Goal: Task Accomplishment & Management: Complete application form

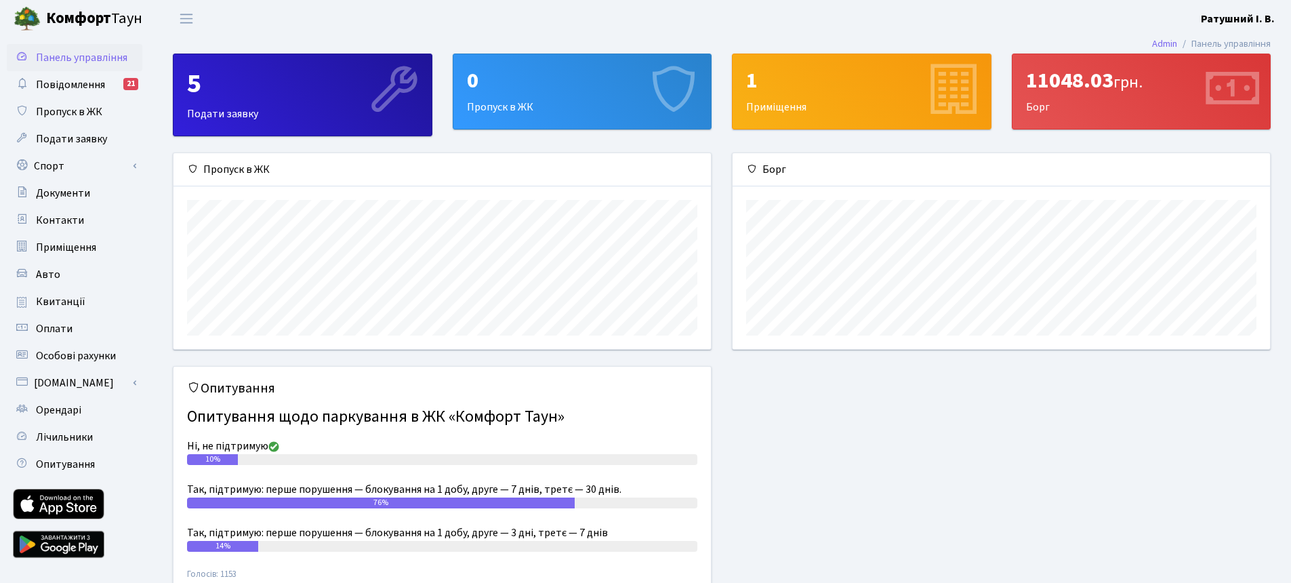
scroll to position [196, 537]
click at [524, 102] on div "0 Пропуск в ЖК" at bounding box center [582, 91] width 258 height 75
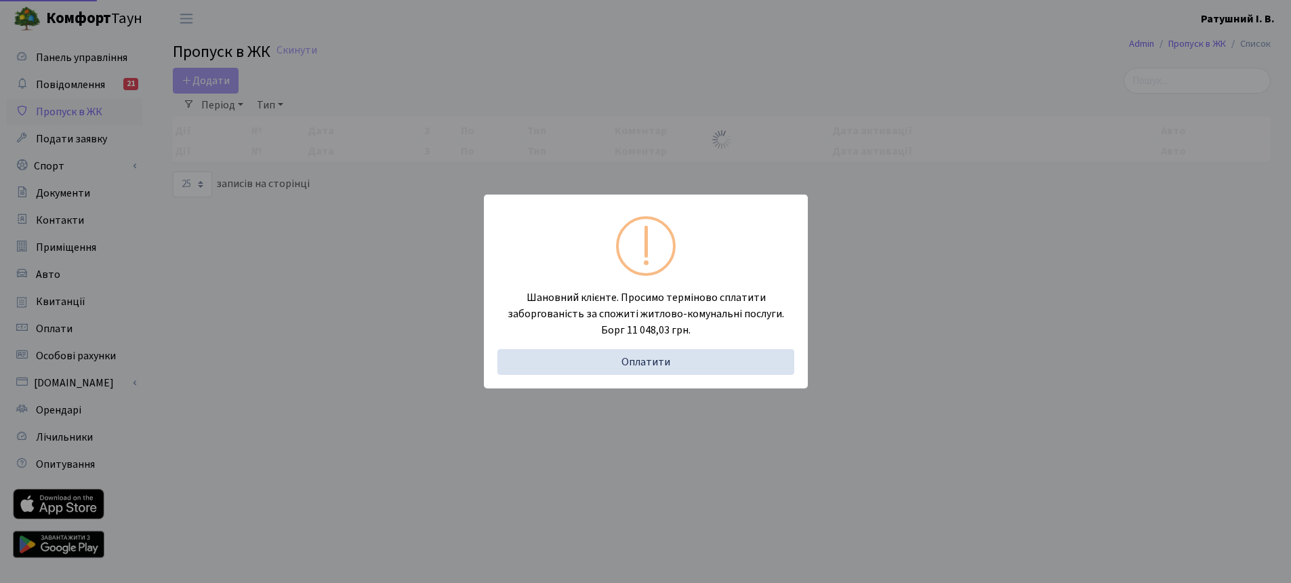
select select "25"
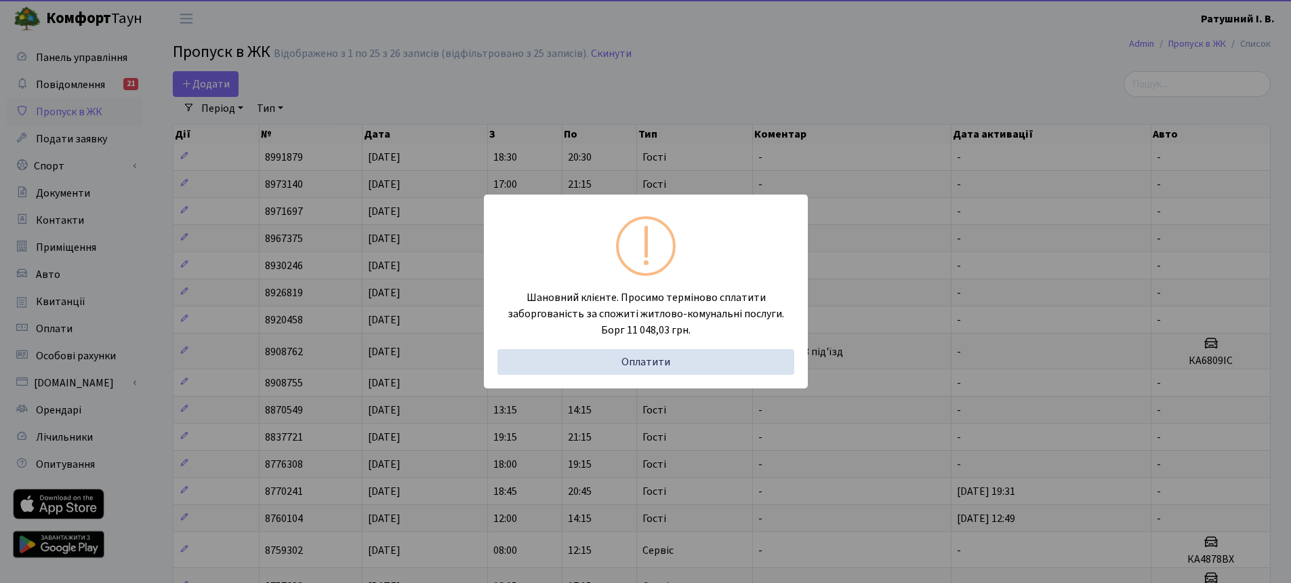
click at [504, 108] on div "Шановний клієнте. Просимо терміново сплатити заборгованість за спожиті житлово-…" at bounding box center [645, 291] width 1291 height 583
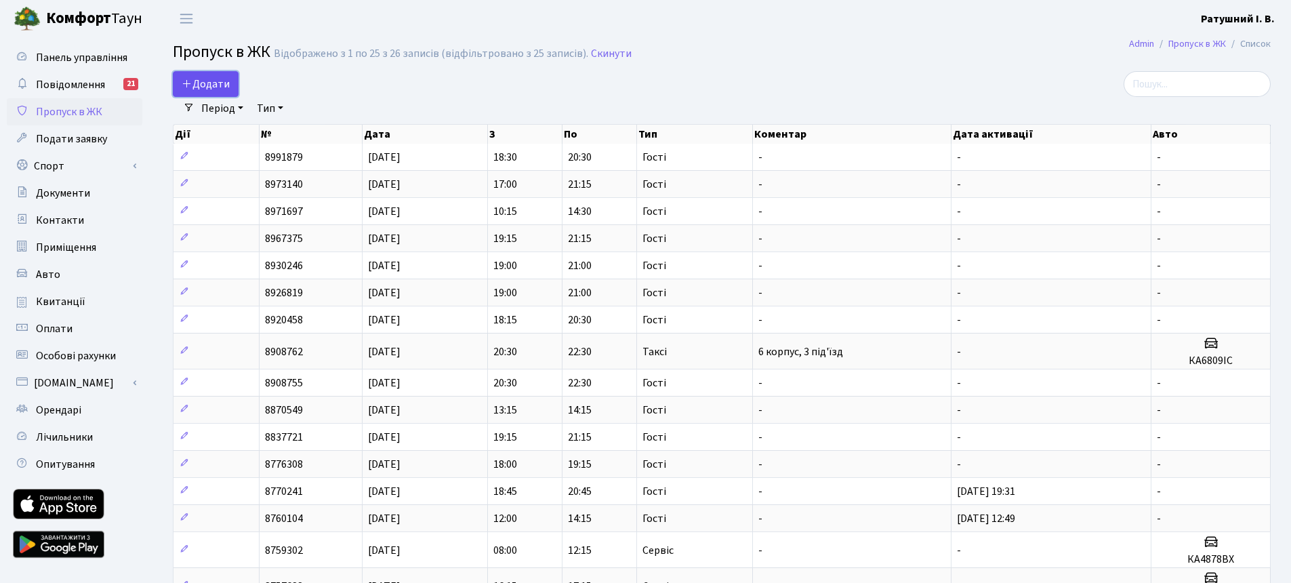
click at [211, 80] on span "Додати" at bounding box center [206, 84] width 48 height 15
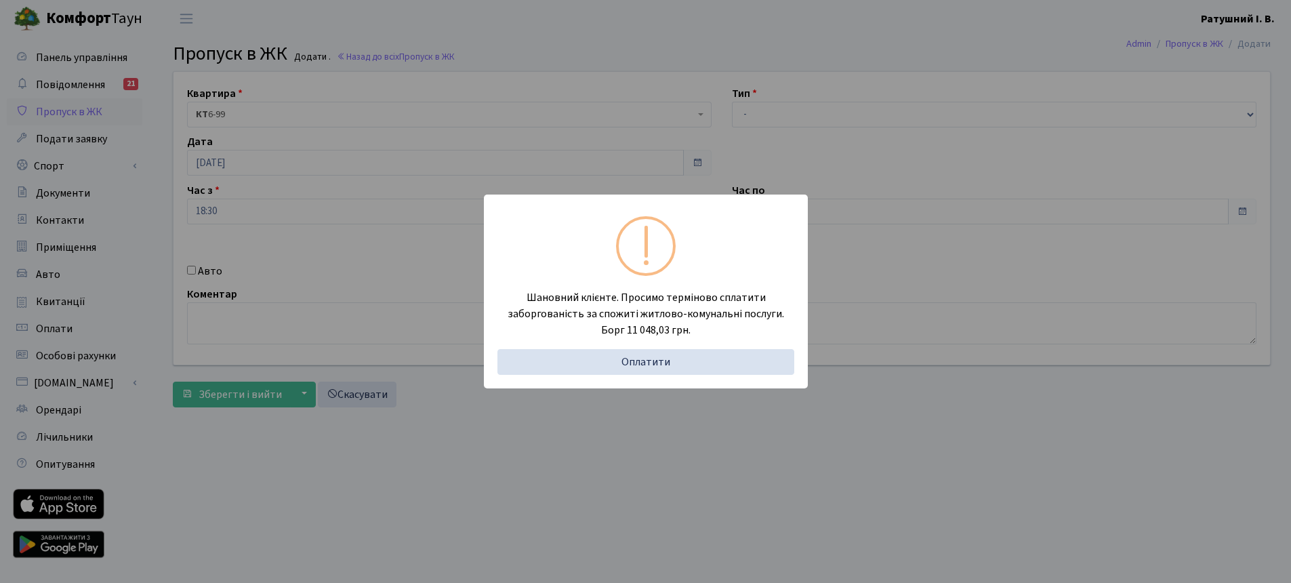
click at [591, 142] on div "Шановний клієнте. Просимо терміново сплатити заборгованість за спожиті житлово-…" at bounding box center [645, 291] width 1291 height 583
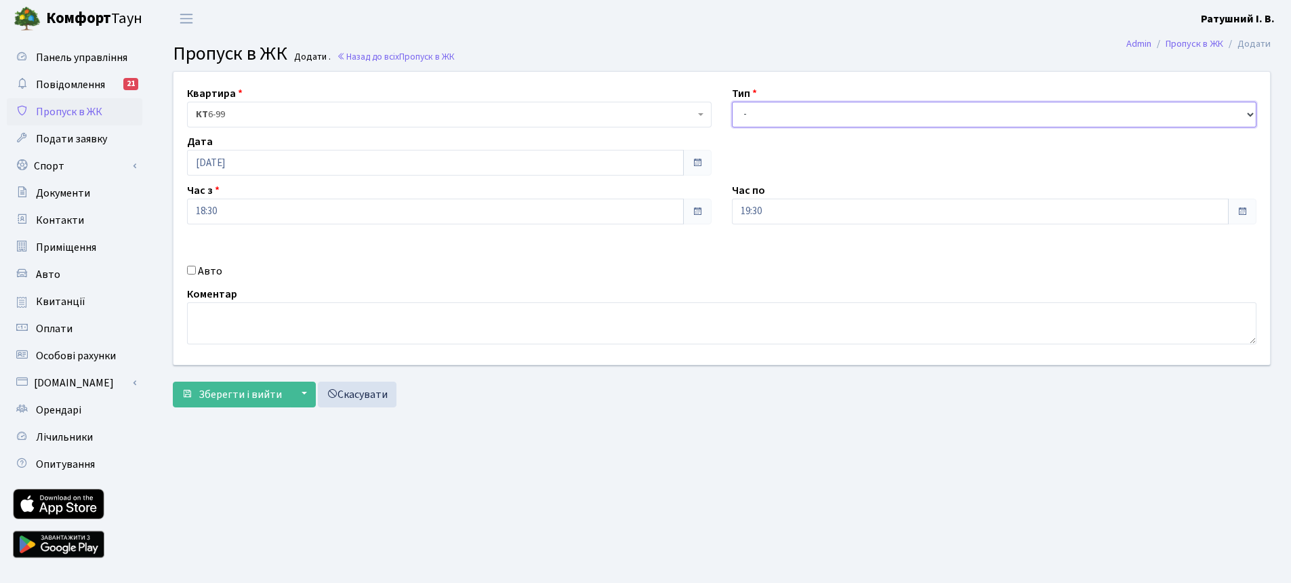
click at [857, 115] on select "- Доставка Таксі Гості Сервіс" at bounding box center [994, 115] width 524 height 26
select select "3"
click at [1102, 218] on input "19:30" at bounding box center [980, 212] width 497 height 26
click at [772, 252] on icon at bounding box center [769, 258] width 37 height 37
click at [772, 253] on icon at bounding box center [769, 258] width 37 height 37
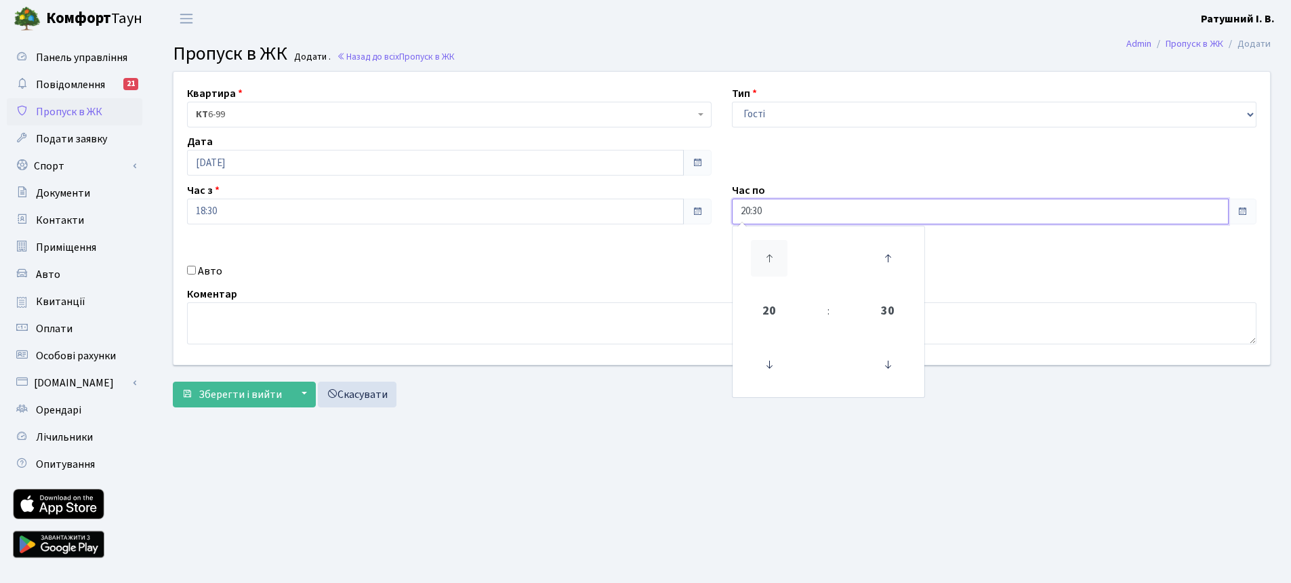
type input "21:30"
click at [194, 396] on button "Зберегти і вийти" at bounding box center [232, 395] width 118 height 26
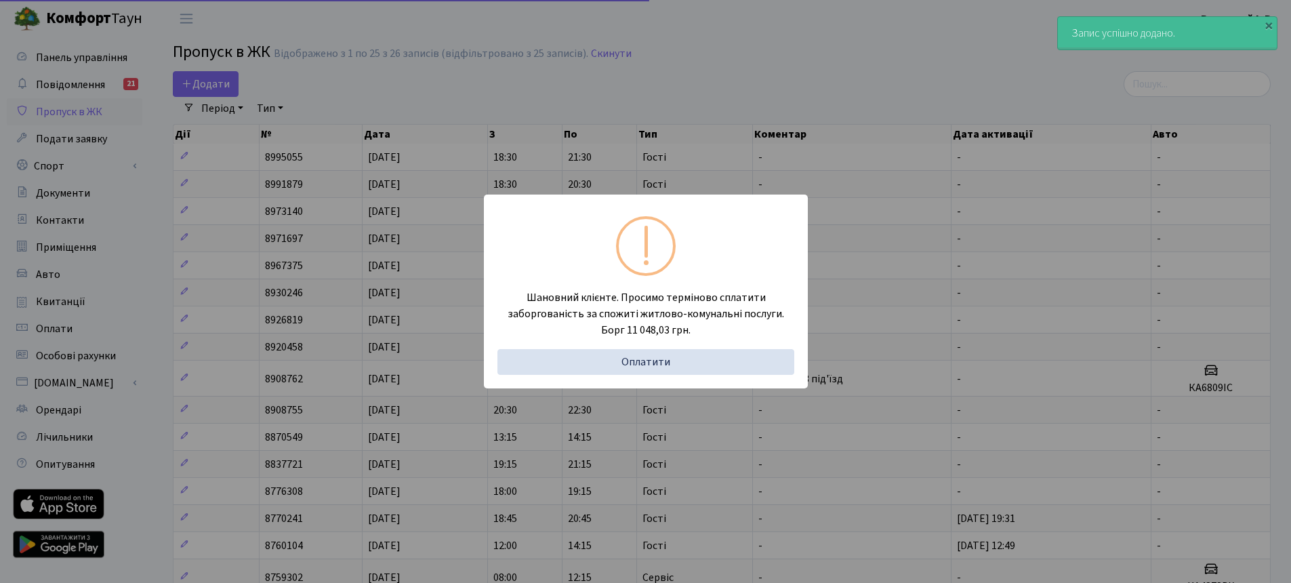
select select "25"
click at [670, 64] on div "Шановний клієнте. Просимо терміново сплатити заборгованість за спожиті житлово-…" at bounding box center [645, 291] width 1291 height 583
